Goal: Book appointment/travel/reservation

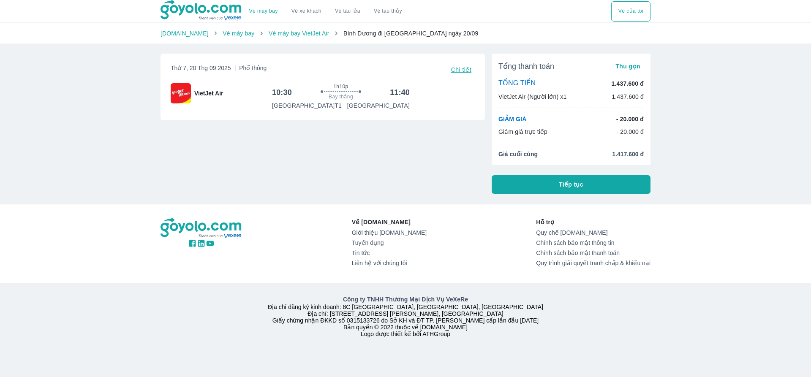
click at [569, 96] on div "VietJet Air (Người lớn) x1 1.437.600 đ" at bounding box center [571, 97] width 145 height 8
click at [152, 139] on div "Vé máy bay Vé xe khách Vé tàu lửa Vé tàu thủy Vé của tôi [DOMAIN_NAME] Vé máy b…" at bounding box center [405, 188] width 811 height 377
click at [621, 11] on button "Vé của tôi" at bounding box center [630, 11] width 39 height 20
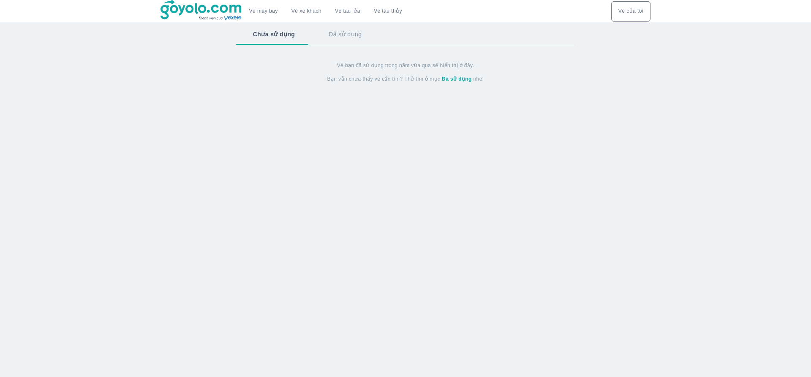
click at [87, 134] on div "Vé máy bay Vé xe khách Vé tàu lửa Vé tàu thủy Vé của tôi Chưa sử dụng Đã sử dụn…" at bounding box center [405, 188] width 811 height 377
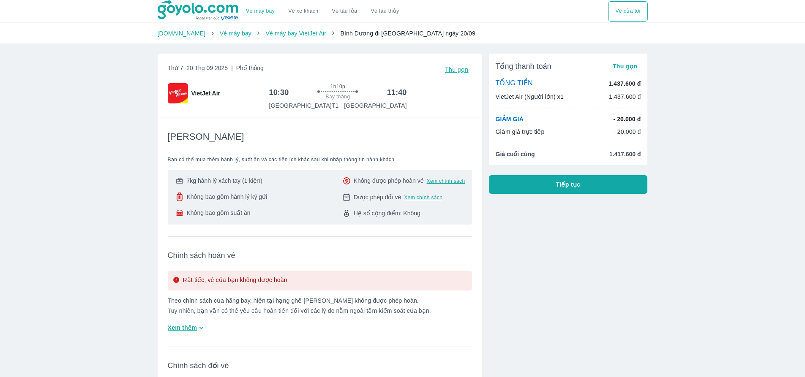
click at [360, 33] on span "Bình Dương đi [GEOGRAPHIC_DATA] ngày 20/09" at bounding box center [407, 33] width 135 height 7
click at [93, 189] on div "Vé máy bay Vé xe khách Vé tàu lửa Vé tàu thủy Vé của tôi [DOMAIN_NAME] Vé máy b…" at bounding box center [402, 316] width 805 height 633
click at [95, 256] on div "Vé máy bay Vé xe khách Vé tàu lửa Vé tàu thủy Vé của tôi [DOMAIN_NAME] Vé máy b…" at bounding box center [402, 316] width 805 height 633
